Goal: Task Accomplishment & Management: Complete application form

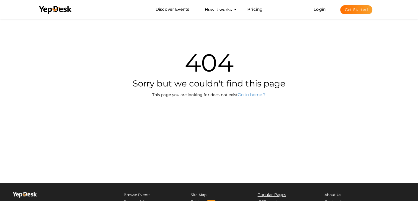
scroll to position [18, 0]
click at [349, 12] on button "Get Started" at bounding box center [356, 9] width 32 height 9
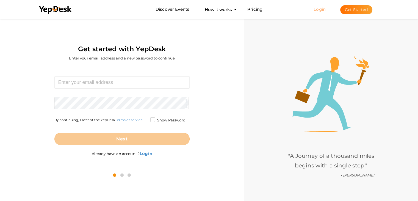
click at [320, 9] on link "Login" at bounding box center [320, 9] width 12 height 5
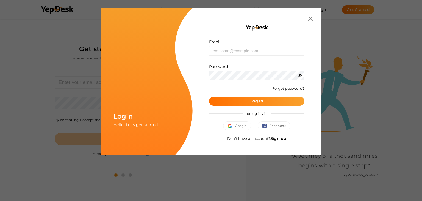
click at [279, 139] on link "Sign up" at bounding box center [279, 138] width 16 height 5
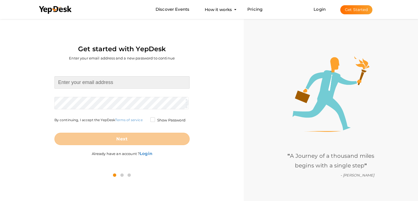
click at [98, 83] on input at bounding box center [121, 82] width 135 height 12
type input "maulanasultanmirzaindia@gmail.com"
click at [103, 103] on form "maulanasultanmirzaindia@gmail.com Required. Invalid email. Checking You already…" at bounding box center [121, 110] width 135 height 69
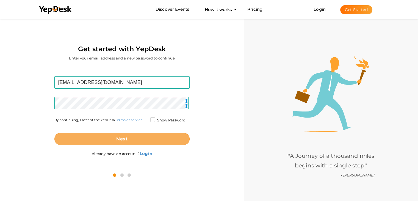
click at [144, 140] on button "Next" at bounding box center [121, 139] width 135 height 12
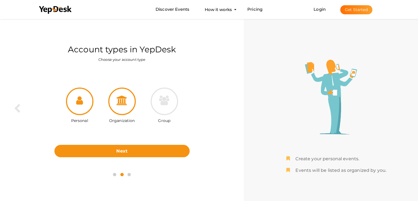
click at [129, 108] on div at bounding box center [121, 100] width 27 height 27
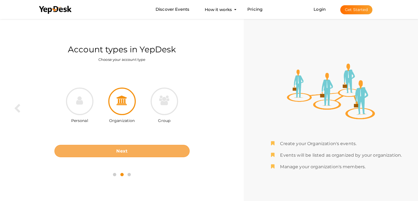
click at [147, 151] on button "Next" at bounding box center [121, 151] width 135 height 12
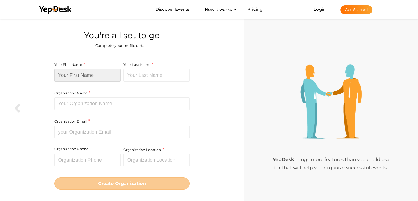
click at [109, 75] on input at bounding box center [87, 75] width 66 height 12
type input "Sultan"
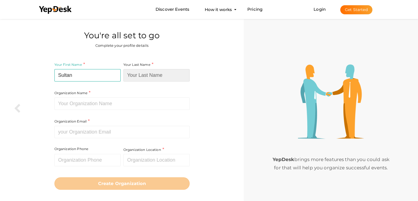
click at [145, 75] on input at bounding box center [156, 75] width 66 height 12
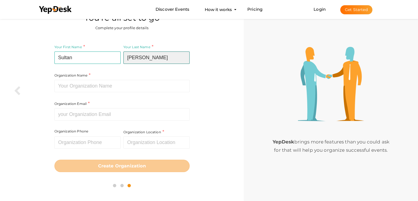
type input "Mirza"
click at [126, 77] on div "Organization Name Required. Between two and hundred characters Name already in …" at bounding box center [121, 68] width 135 height 48
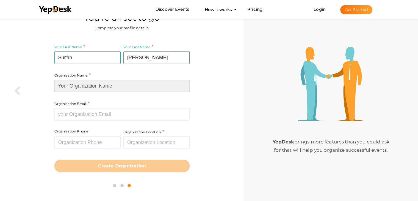
click at [126, 84] on input at bounding box center [121, 86] width 135 height 12
paste input "MAULANA SULTAN MIRZA"
type input "MAULANA SULTAN MIRZA"
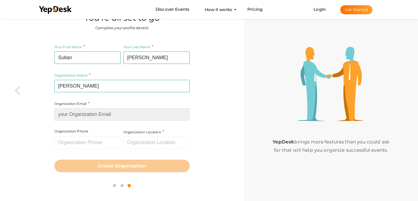
click at [162, 114] on input at bounding box center [121, 114] width 135 height 12
paste input "[EMAIL_ADDRESS][DOMAIN_NAME]"
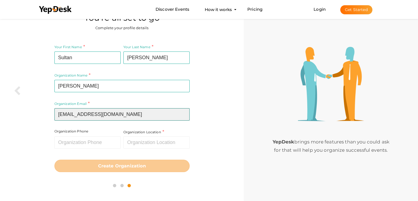
type input "[EMAIL_ADDRESS][DOMAIN_NAME]"
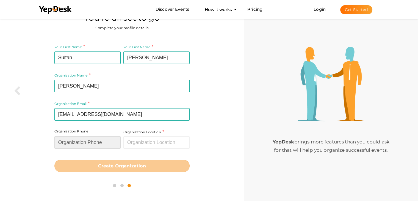
click at [90, 147] on input "text" at bounding box center [87, 142] width 66 height 12
paste input "9914172251"
type input "9914172251"
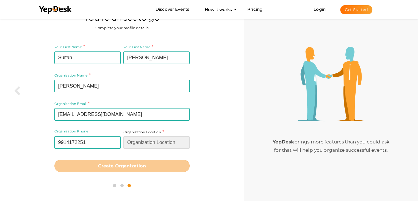
click at [159, 140] on input "text" at bounding box center [156, 142] width 66 height 12
type input "L"
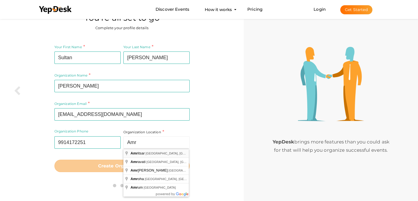
type input "[GEOGRAPHIC_DATA], [GEOGRAPHIC_DATA], [GEOGRAPHIC_DATA]"
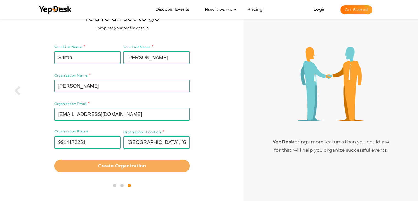
click at [133, 168] on b "Create Organization" at bounding box center [122, 165] width 48 height 5
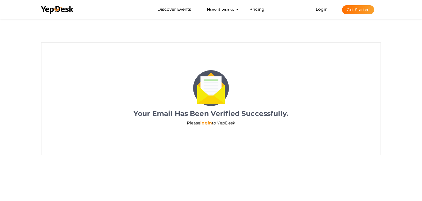
click at [207, 122] on link "login" at bounding box center [206, 122] width 12 height 5
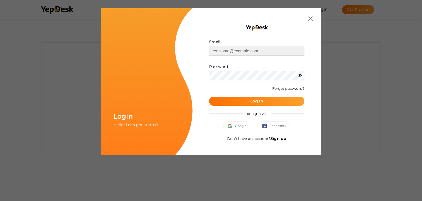
click at [260, 51] on input "text" at bounding box center [256, 51] width 95 height 10
type input "[EMAIL_ADDRESS][DOMAIN_NAME]"
click at [294, 98] on button "Log In" at bounding box center [256, 100] width 95 height 9
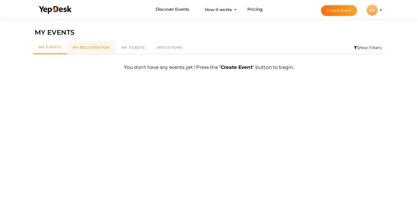
click at [84, 49] on span "My Registration" at bounding box center [91, 47] width 37 height 4
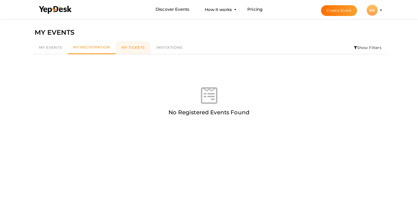
click at [126, 46] on span "My Tickets" at bounding box center [133, 47] width 23 height 4
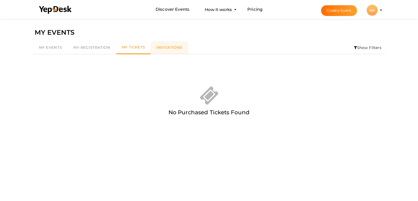
click at [173, 49] on span "Invitations" at bounding box center [169, 47] width 26 height 4
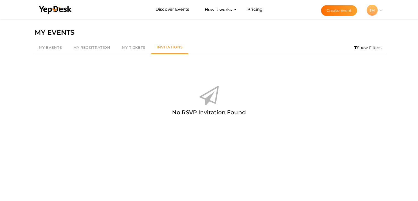
click at [383, 9] on li "Create Event SM SM Sultan Mirza maulanasultanmirzaindia@gmail.com Personal Prof…" at bounding box center [346, 10] width 73 height 20
click at [378, 9] on profile-pic "SM" at bounding box center [372, 10] width 11 height 4
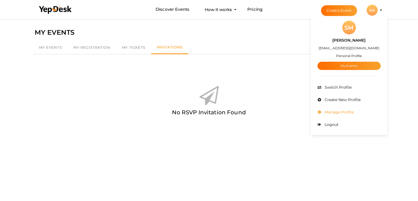
click at [360, 111] on li "Manage Profile" at bounding box center [349, 112] width 63 height 12
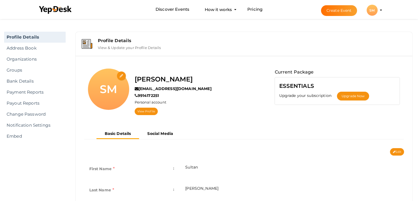
click at [123, 74] on input "file" at bounding box center [122, 76] width 10 height 10
type input "C:\fakepath\logo-300.jpg"
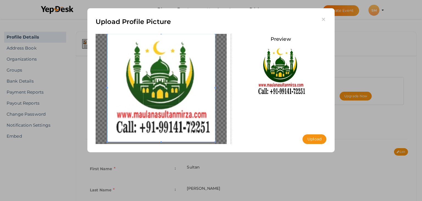
drag, startPoint x: 186, startPoint y: 92, endPoint x: 148, endPoint y: 79, distance: 39.8
click at [148, 79] on span at bounding box center [161, 88] width 108 height 108
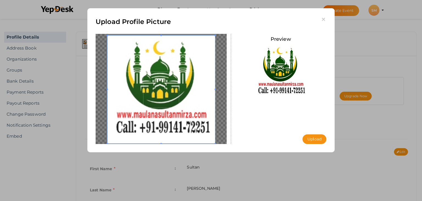
drag, startPoint x: 159, startPoint y: 83, endPoint x: 162, endPoint y: 92, distance: 9.6
click at [162, 92] on span at bounding box center [161, 89] width 108 height 108
click at [324, 141] on button "Upload" at bounding box center [315, 139] width 24 height 10
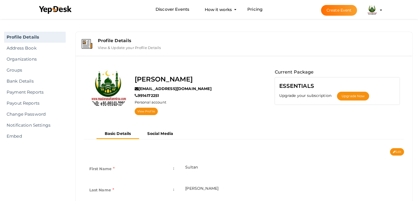
click at [371, 13] on img at bounding box center [372, 10] width 11 height 11
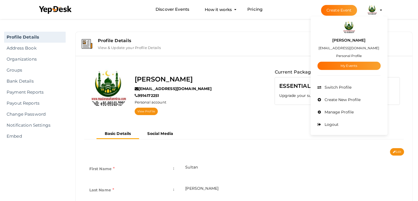
click at [338, 11] on button "Create Event" at bounding box center [339, 10] width 36 height 11
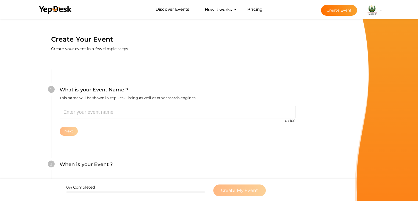
scroll to position [55, 0]
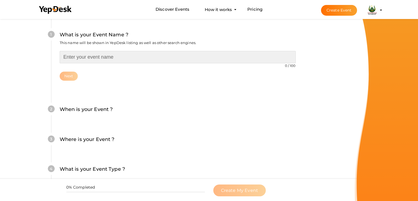
click at [144, 54] on input "text" at bounding box center [178, 57] width 236 height 12
paste input "Muslim Astrologer Vashikaran & Black Magic Love Problem Specialist in India +91…"
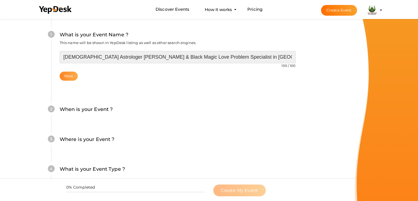
type input "Muslim Astrologer Vashikaran & Black Magic Love Problem Specialist in India +91…"
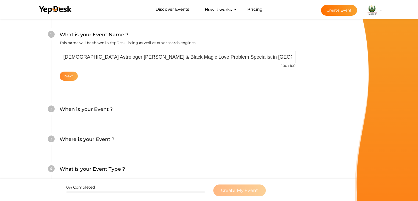
click at [73, 75] on button "Next" at bounding box center [69, 75] width 18 height 9
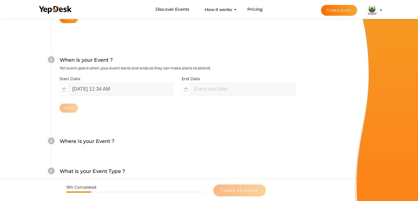
scroll to position [113, 0]
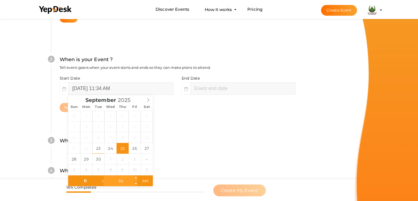
click at [122, 178] on input "34" at bounding box center [121, 180] width 34 height 11
type input "September 24, 2025 11:34 AM"
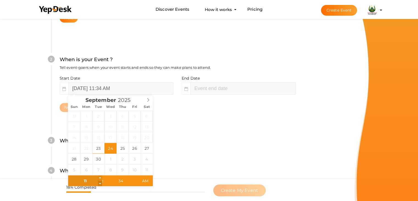
type input "10"
type input "September 24, 2025 10:34 AM"
click at [101, 182] on span at bounding box center [100, 183] width 4 height 5
type input "09"
type input "September 24, 2025 9:34 AM"
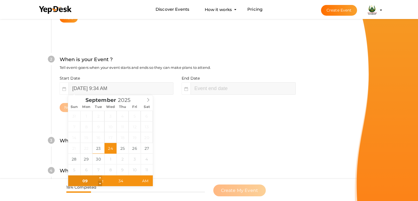
click at [101, 182] on span at bounding box center [100, 183] width 4 height 5
type input "10"
type input "September 24, 2025 10:34 AM"
click at [101, 176] on span at bounding box center [100, 177] width 4 height 5
type input "11"
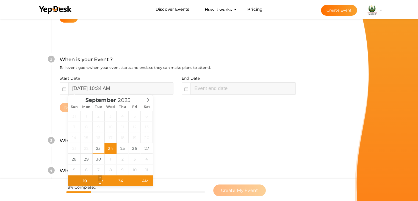
type input "September 24, 2025 11:34 AM"
click at [101, 176] on span at bounding box center [100, 177] width 4 height 5
type input "12"
type input "September 24, 2025 12:34 PM"
click at [101, 176] on span at bounding box center [100, 177] width 4 height 5
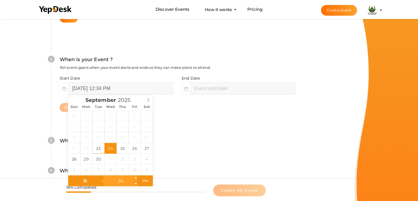
click at [123, 182] on input "34" at bounding box center [121, 180] width 34 height 11
type input "33"
type input "September 24, 2025 12:33 PM"
click at [135, 184] on span at bounding box center [136, 183] width 4 height 5
type input "32"
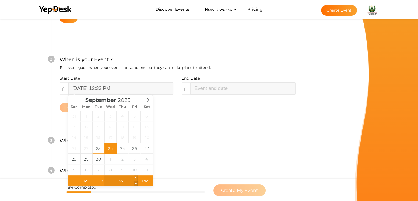
type input "September 24, 2025 12:32 PM"
click at [135, 184] on span at bounding box center [136, 183] width 4 height 5
type input "31"
click at [135, 184] on span at bounding box center [136, 183] width 4 height 5
type input "September 24, 2025 12:31 AM"
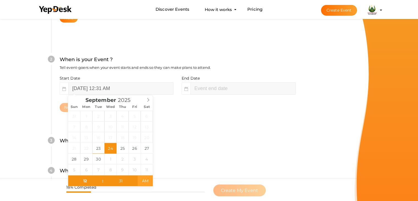
click at [146, 181] on span "AM" at bounding box center [145, 180] width 15 height 11
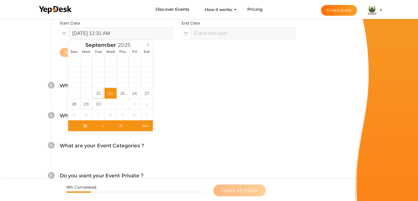
scroll to position [195, 0]
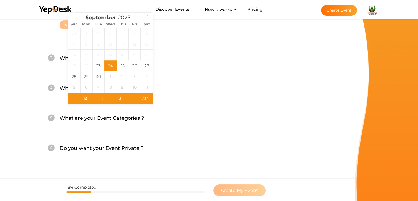
type input "02"
type input "31"
type input "September 24, 2025 2:31 AM"
click at [104, 117] on label "What are your Event Categories ?" at bounding box center [102, 118] width 84 height 8
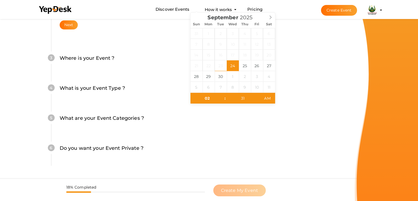
scroll to position [113, 0]
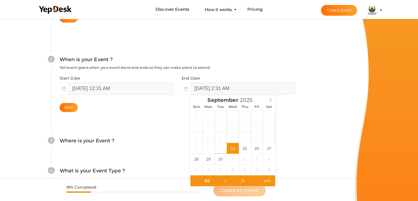
click at [296, 163] on div "4 What is your Event Type ? Choose the right event type. Registration Ticketing…" at bounding box center [177, 173] width 253 height 30
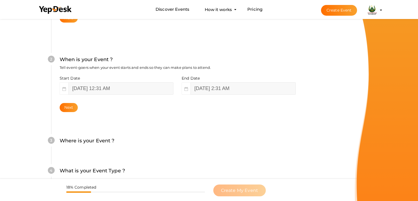
scroll to position [168, 0]
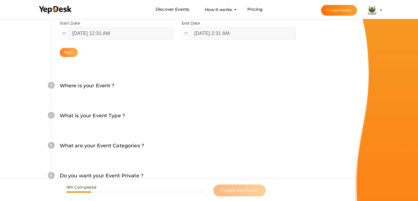
click at [64, 48] on button "Next" at bounding box center [69, 52] width 18 height 9
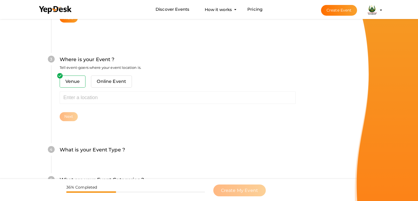
scroll to position [202, 0]
click at [75, 84] on span "Venue" at bounding box center [73, 81] width 26 height 12
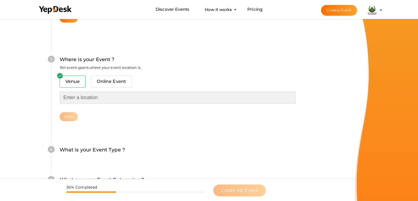
click at [103, 98] on input "text" at bounding box center [178, 97] width 236 height 12
paste input "B-Block, Ranjit Avenue, Amritsar - 143001"
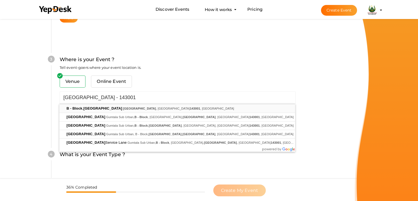
type input "B - Block, Ranjit Avenue, Amritsar, Punjab 143001, India"
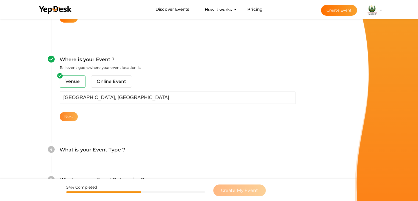
click at [66, 116] on button "Next" at bounding box center [69, 116] width 18 height 9
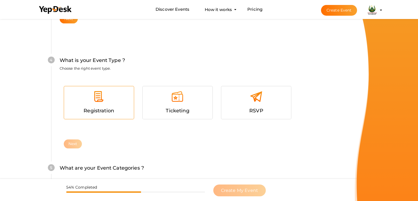
scroll to position [301, 0]
click at [97, 109] on span "Registration" at bounding box center [99, 110] width 31 height 6
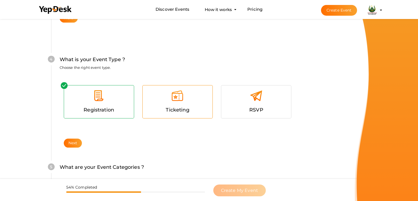
click at [183, 106] on div "Ticketing" at bounding box center [178, 110] width 62 height 8
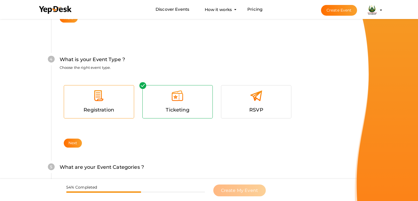
click at [90, 109] on span "Registration" at bounding box center [99, 110] width 31 height 6
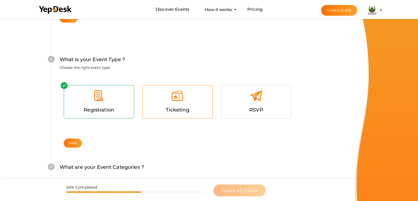
click at [177, 107] on span "Ticketing" at bounding box center [177, 110] width 23 height 6
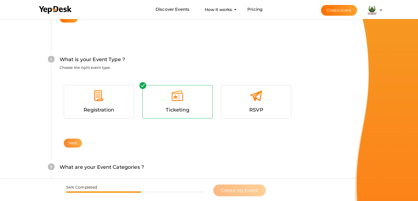
click at [74, 140] on button "Next" at bounding box center [73, 142] width 18 height 9
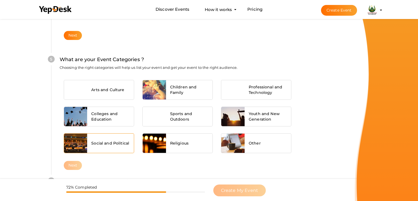
scroll to position [416, 0]
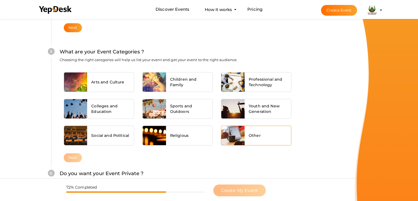
click at [233, 137] on div at bounding box center [232, 135] width 23 height 19
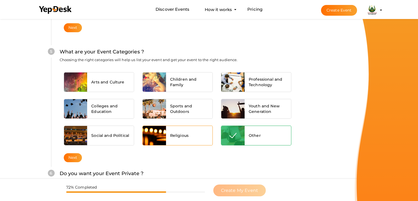
scroll to position [462, 0]
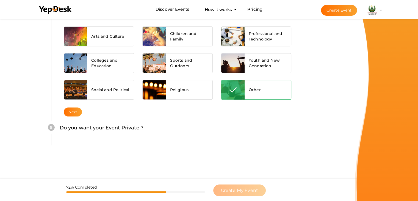
click at [82, 113] on div "Next" at bounding box center [178, 111] width 236 height 9
click at [76, 113] on button "Next" at bounding box center [73, 111] width 18 height 9
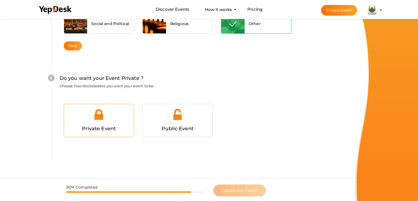
scroll to position [537, 0]
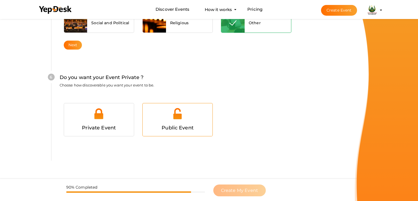
click at [174, 121] on div at bounding box center [178, 115] width 62 height 16
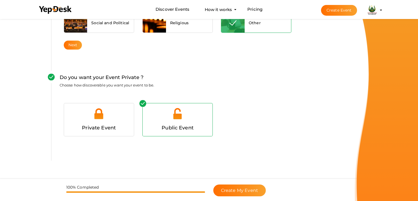
scroll to position [551, 0]
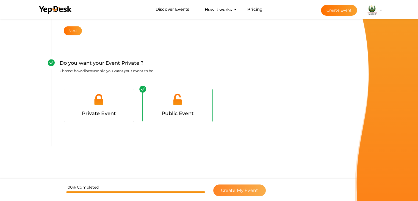
click at [245, 189] on span "Create My Event" at bounding box center [239, 189] width 37 height 5
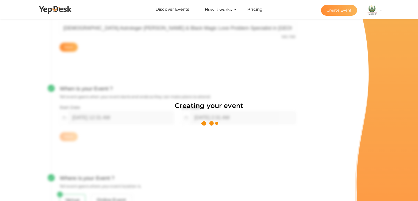
scroll to position [82, 0]
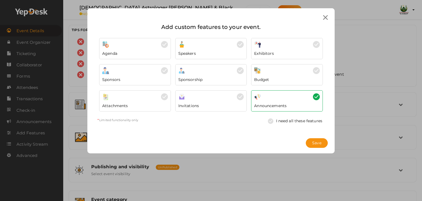
click at [223, 52] on div "Speakers" at bounding box center [211, 52] width 66 height 8
click at [212, 57] on div "Speakers" at bounding box center [211, 48] width 72 height 21
click at [162, 97] on img at bounding box center [164, 96] width 7 height 7
click at [271, 123] on img at bounding box center [272, 120] width 8 height 5
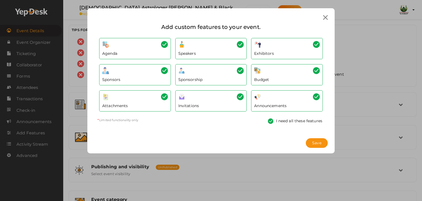
click at [271, 123] on img at bounding box center [272, 120] width 8 height 5
click at [272, 119] on img at bounding box center [272, 120] width 8 height 5
click at [219, 51] on div "Speakers" at bounding box center [211, 52] width 66 height 8
click at [159, 43] on div at bounding box center [135, 44] width 66 height 7
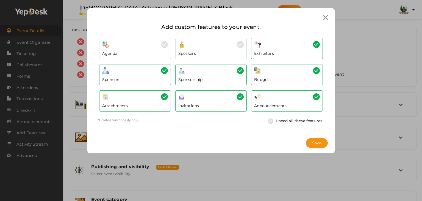
click at [164, 75] on div "Sponsors" at bounding box center [135, 78] width 66 height 8
click at [221, 77] on div "Sponsorship" at bounding box center [211, 78] width 66 height 8
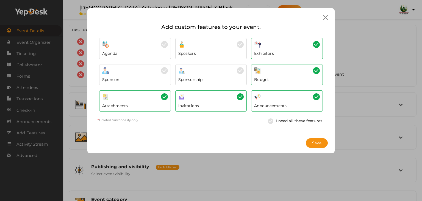
click at [154, 97] on div at bounding box center [135, 96] width 66 height 7
click at [216, 102] on div "Invitations" at bounding box center [211, 104] width 66 height 8
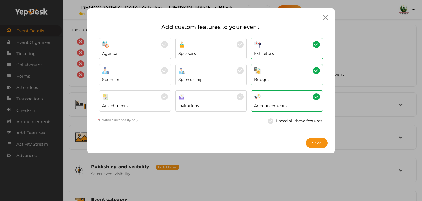
click at [304, 51] on div "Exhibitors" at bounding box center [287, 52] width 66 height 8
click at [304, 66] on div "Budget" at bounding box center [287, 74] width 72 height 21
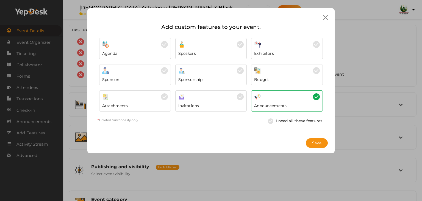
click at [295, 103] on div "Announcements" at bounding box center [287, 104] width 66 height 8
click at [297, 75] on div "Budget" at bounding box center [287, 78] width 66 height 8
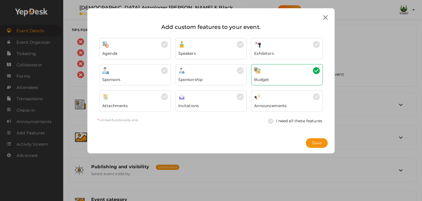
click at [164, 97] on img at bounding box center [164, 96] width 7 height 7
click at [315, 142] on span "Save" at bounding box center [316, 143] width 9 height 6
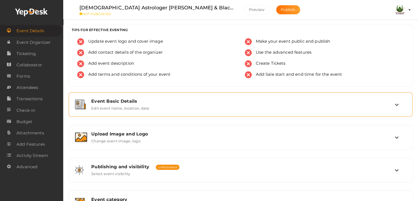
click at [150, 111] on div "Event Basic Details Edit event name, location, date" at bounding box center [241, 104] width 338 height 18
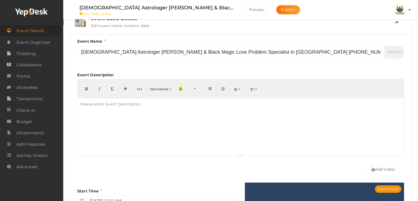
scroll to position [110, 0]
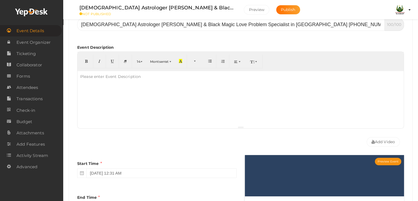
click at [150, 109] on div at bounding box center [241, 98] width 326 height 55
paste div
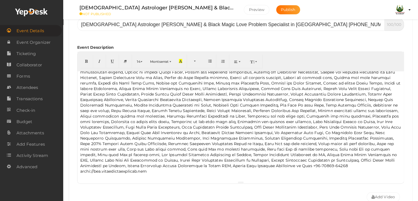
scroll to position [220, 0]
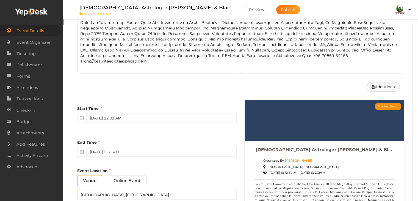
click at [387, 90] on button "Add Video" at bounding box center [383, 87] width 33 height 10
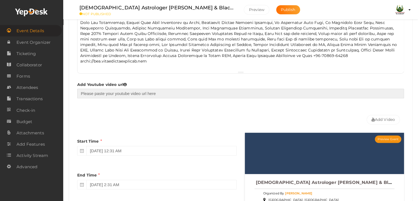
click at [251, 90] on input "text" at bounding box center [240, 94] width 327 height 10
type input "https://youtu.be/qxwAaM43SSs"
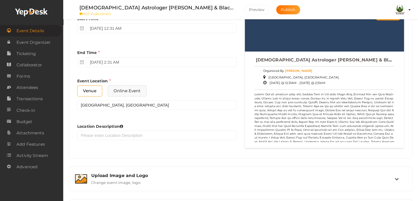
scroll to position [467, 0]
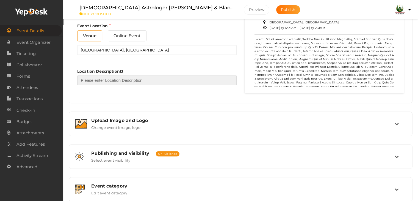
click at [154, 79] on input "text" at bounding box center [156, 80] width 159 height 10
paste input "B-Block, Ranjit Avenue, Amritsar - 143001"
type input "B-Block, Ranjit Avenue, Amritsar - 143001"
click at [168, 95] on div "Start Time September 24, 2025 12:31 AM End Time September 24, 2025 2:31 AM End …" at bounding box center [157, 25] width 168 height 141
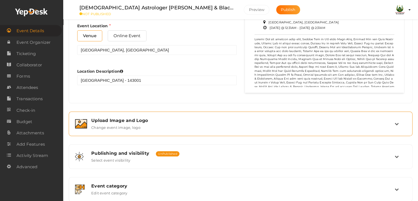
click at [129, 124] on label "Change event image, logo" at bounding box center [115, 126] width 49 height 7
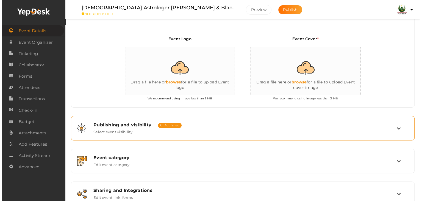
scroll to position [125, 0]
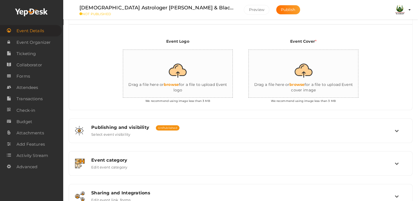
click at [182, 75] on input "file" at bounding box center [178, 74] width 110 height 48
type input "C:\fakepath\logo-300.jpg"
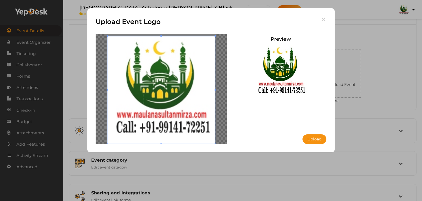
drag, startPoint x: 188, startPoint y: 95, endPoint x: 180, endPoint y: 91, distance: 8.7
click at [180, 91] on span at bounding box center [161, 90] width 108 height 108
click at [311, 138] on button "Upload" at bounding box center [315, 139] width 24 height 10
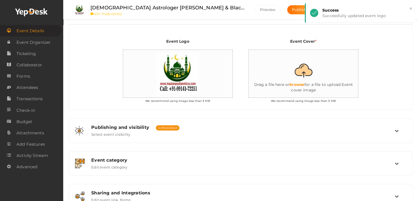
click at [302, 65] on input "file" at bounding box center [304, 74] width 110 height 48
type input "C:\fakepath\banner1.jpg"
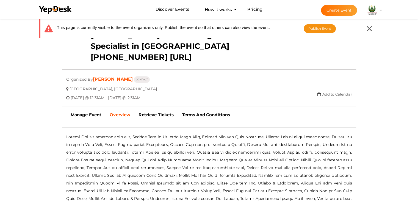
scroll to position [3, 0]
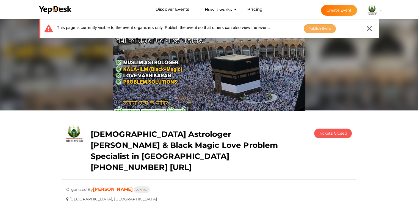
click at [320, 29] on span "Publish Event" at bounding box center [319, 28] width 23 height 4
